Goal: Check status: Check status

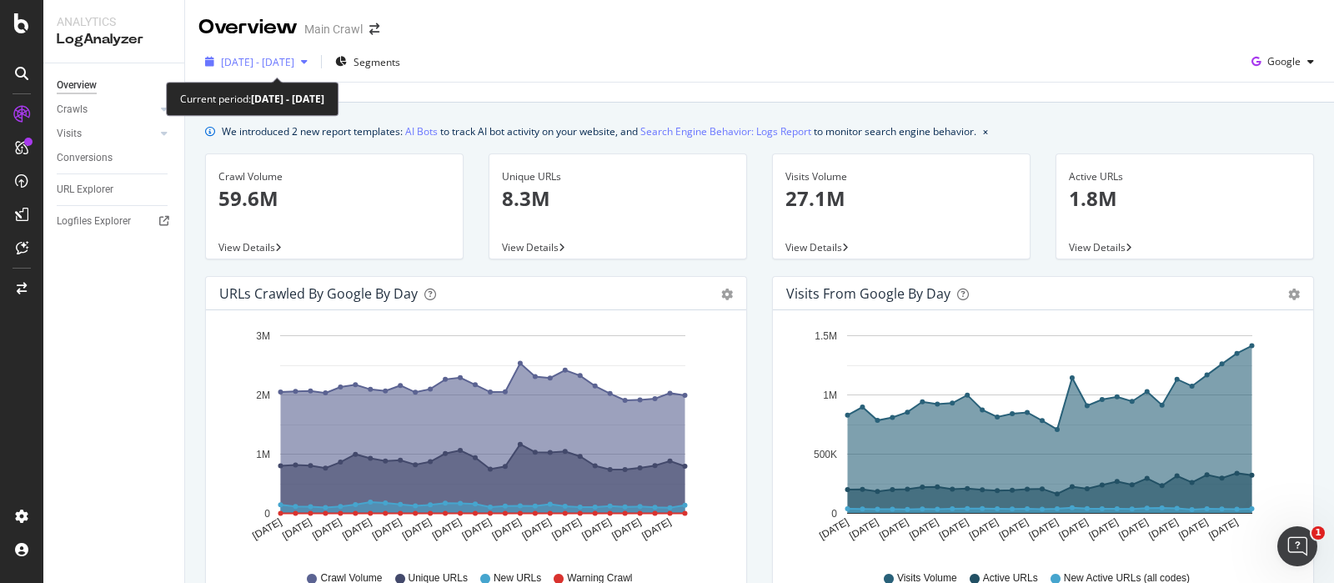
click at [294, 66] on span "[DATE] - [DATE]" at bounding box center [257, 62] width 73 height 14
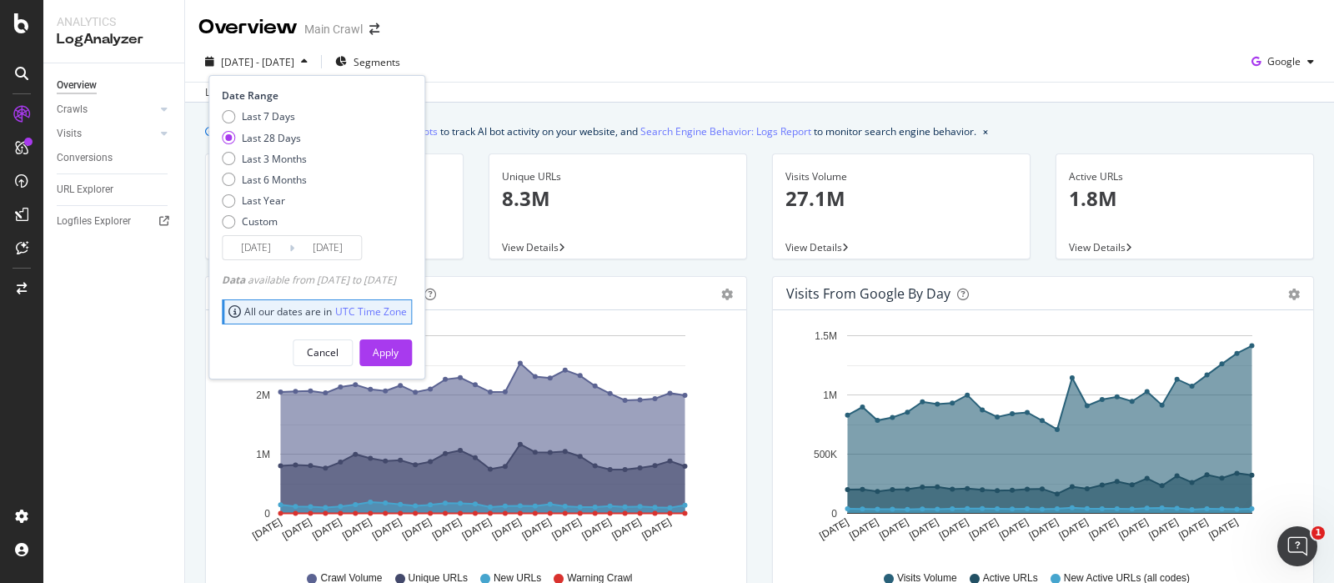
click at [672, 94] on div "Last update Sep. 08, 2025" at bounding box center [759, 92] width 1149 height 20
